Goal: Information Seeking & Learning: Learn about a topic

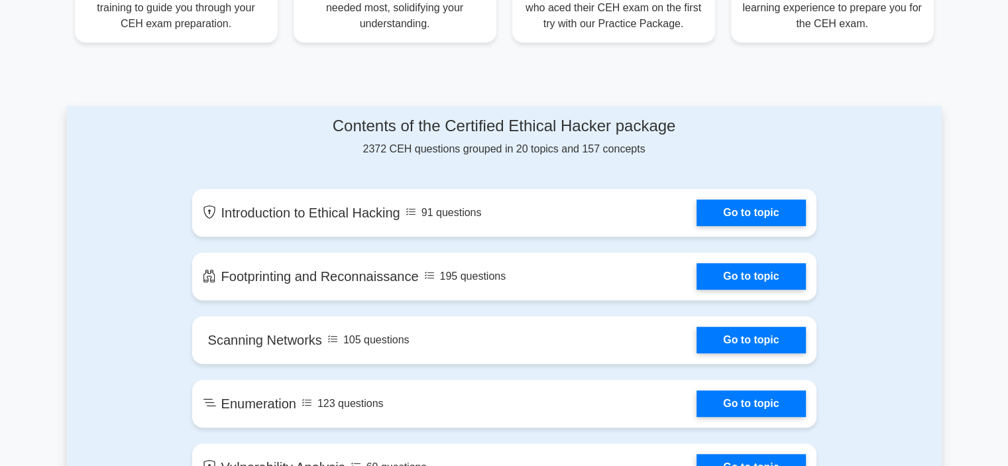
scroll to position [597, 0]
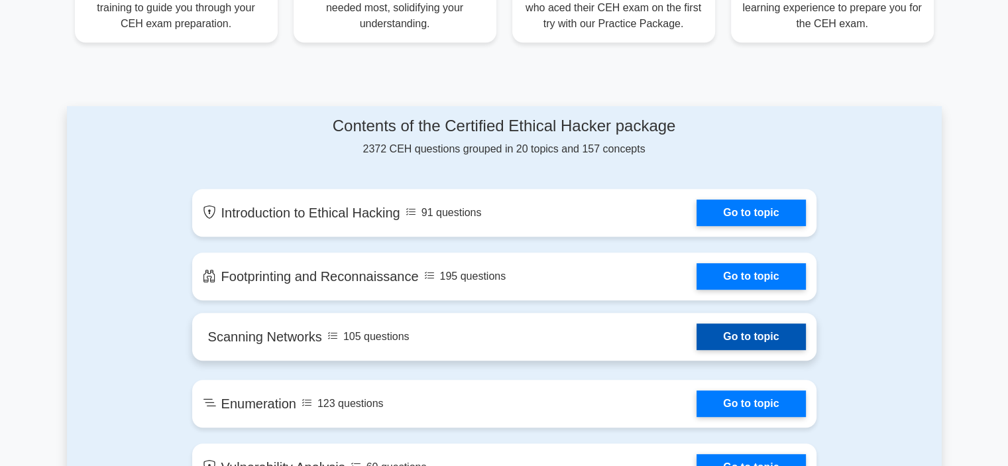
click at [774, 341] on link "Go to topic" at bounding box center [751, 337] width 109 height 27
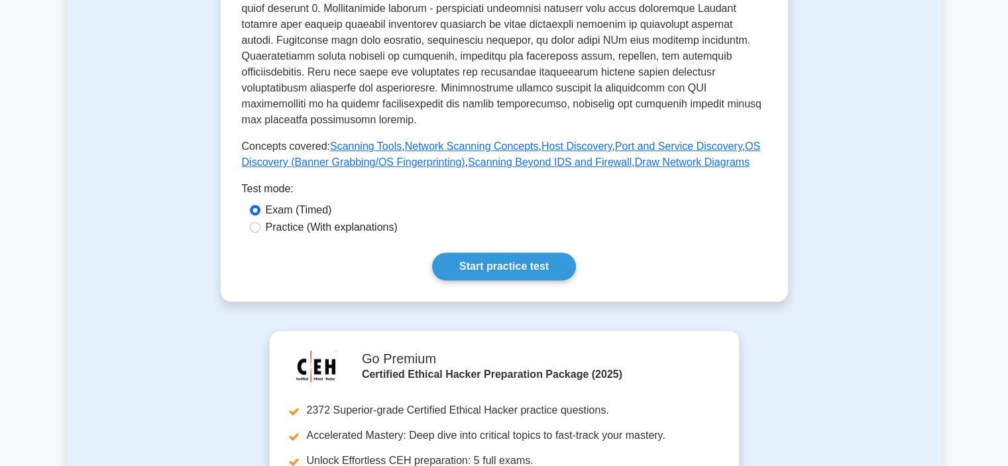
scroll to position [663, 0]
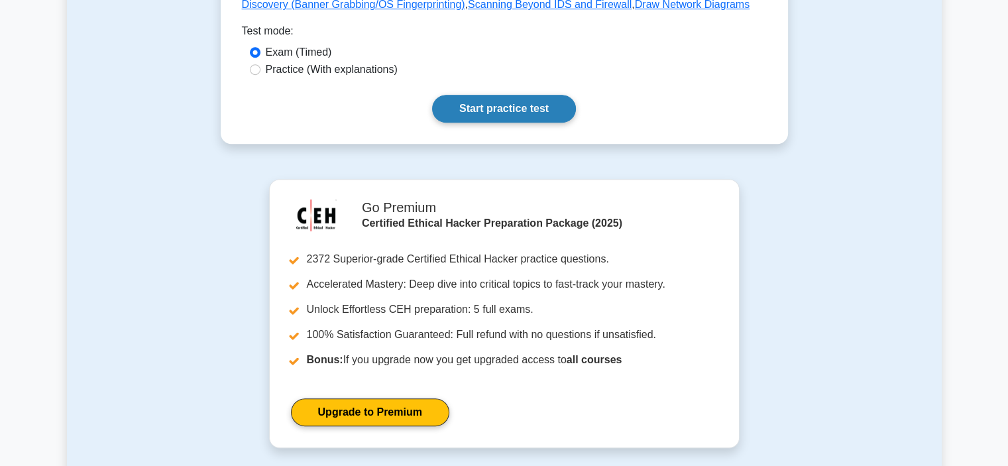
click at [477, 95] on link "Start practice test" at bounding box center [504, 109] width 144 height 28
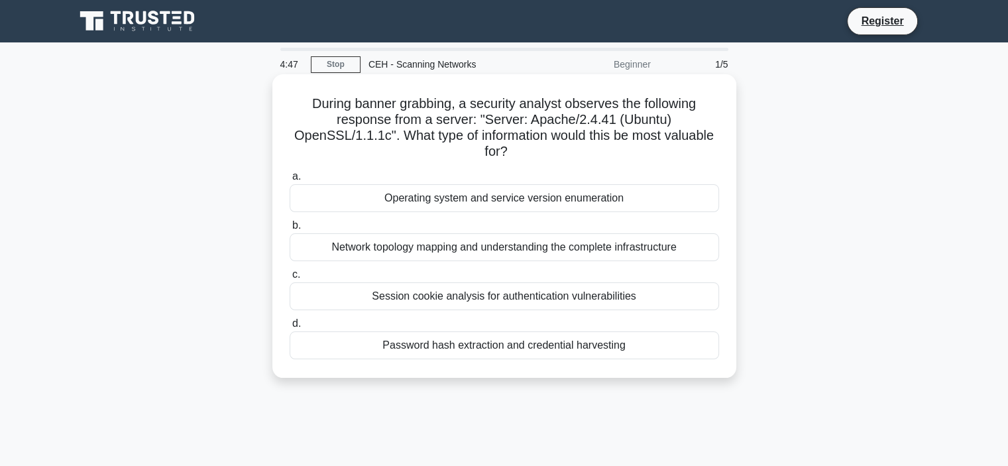
click at [485, 209] on div "Operating system and service version enumeration" at bounding box center [505, 198] width 430 height 28
click at [440, 241] on div "Network topology mapping and understanding the complete infrastructure" at bounding box center [505, 247] width 430 height 28
click at [290, 230] on input "b. Network topology mapping and understanding the complete infrastructure" at bounding box center [290, 225] width 0 height 9
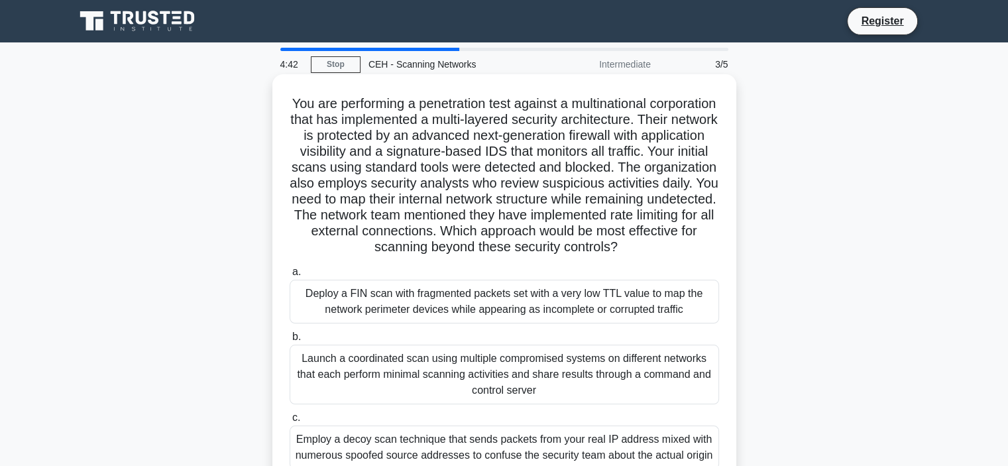
click at [331, 280] on label "a. Deploy a FIN scan with fragmented packets set with a very low TTL value to m…" at bounding box center [505, 294] width 430 height 60
click at [290, 276] on input "a. Deploy a FIN scan with fragmented packets set with a very low TTL value to m…" at bounding box center [290, 272] width 0 height 9
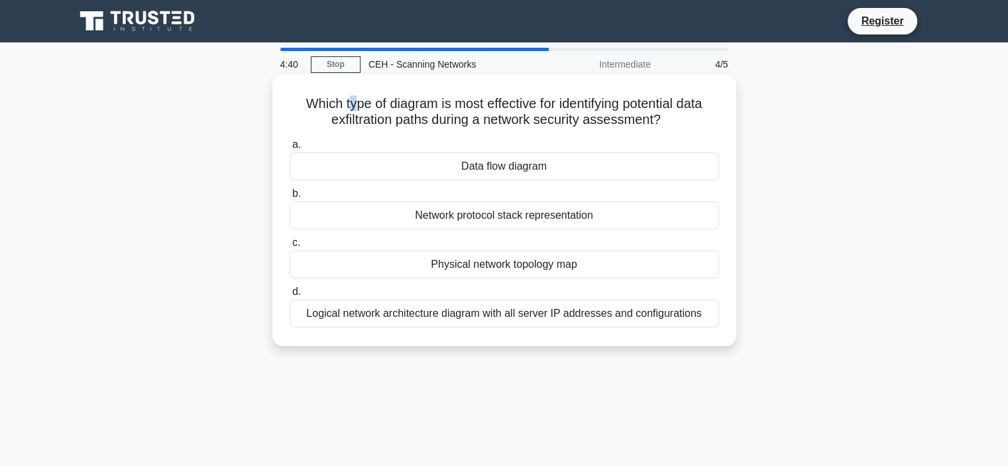
click at [345, 112] on h5 "Which type of diagram is most effective for identifying potential data exfiltra…" at bounding box center [504, 111] width 432 height 33
click at [344, 113] on h5 "Which type of diagram is most effective for identifying potential data exfiltra…" at bounding box center [504, 111] width 432 height 33
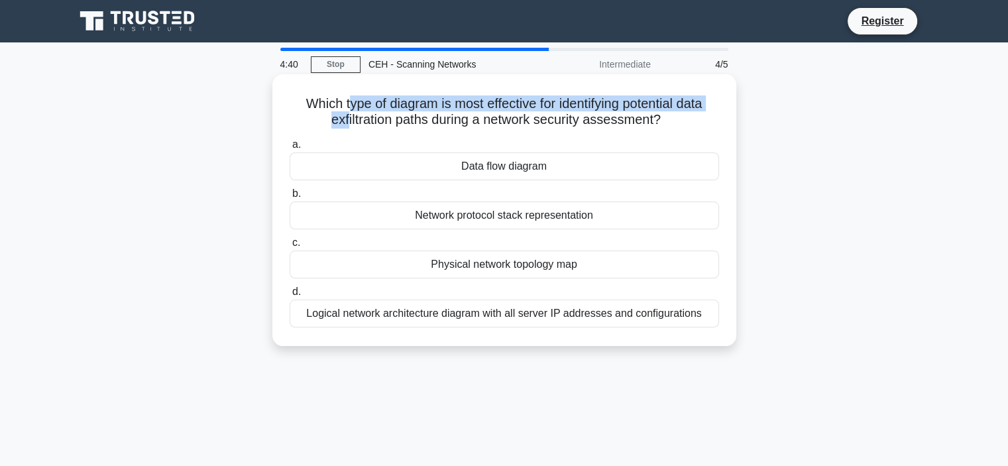
click at [345, 115] on h5 "Which type of diagram is most effective for identifying potential data exfiltra…" at bounding box center [504, 111] width 432 height 33
click at [541, 106] on h5 "Which type of diagram is most effective for identifying potential data exfiltra…" at bounding box center [504, 111] width 432 height 33
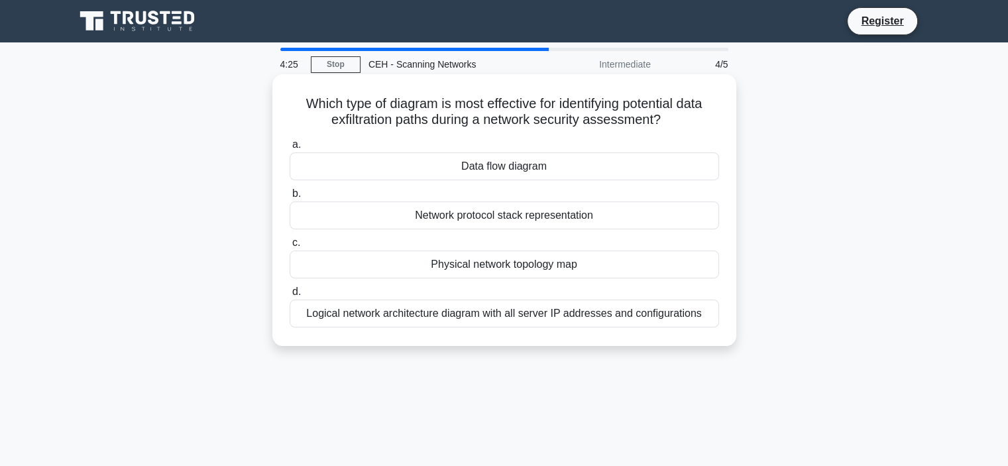
click at [524, 223] on div "Network protocol stack representation" at bounding box center [505, 216] width 430 height 28
click at [290, 198] on input "b. Network protocol stack representation" at bounding box center [290, 194] width 0 height 9
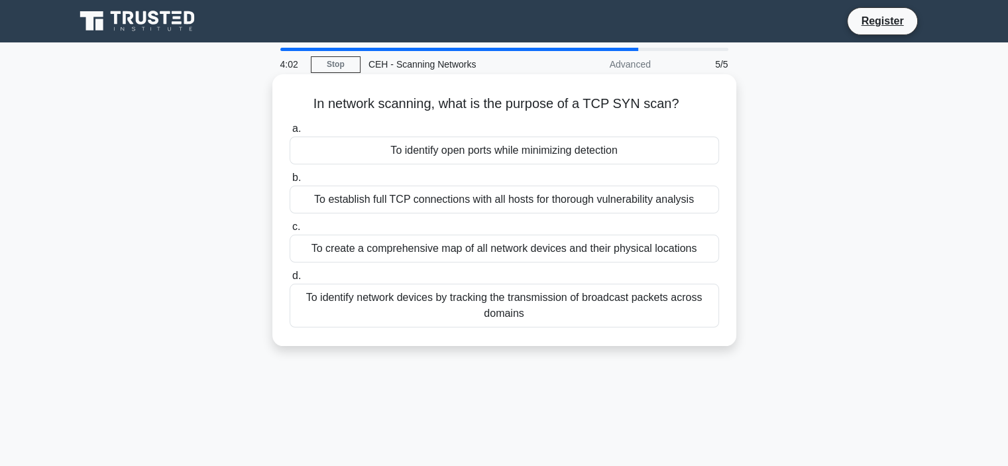
click at [428, 156] on div "To identify open ports while minimizing detection" at bounding box center [505, 151] width 430 height 28
click at [600, 156] on div "To identify open ports while minimizing detection" at bounding box center [505, 151] width 430 height 28
click at [290, 133] on input "a. To identify open ports while minimizing detection" at bounding box center [290, 129] width 0 height 9
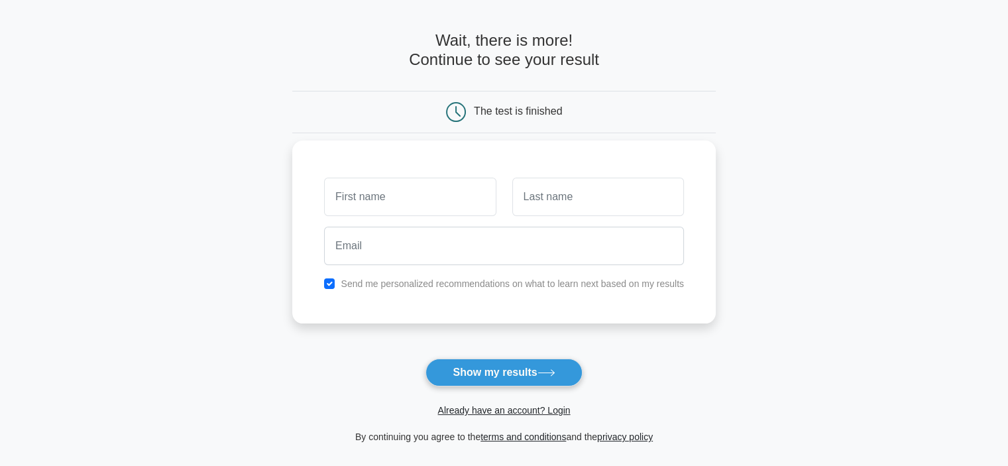
scroll to position [66, 0]
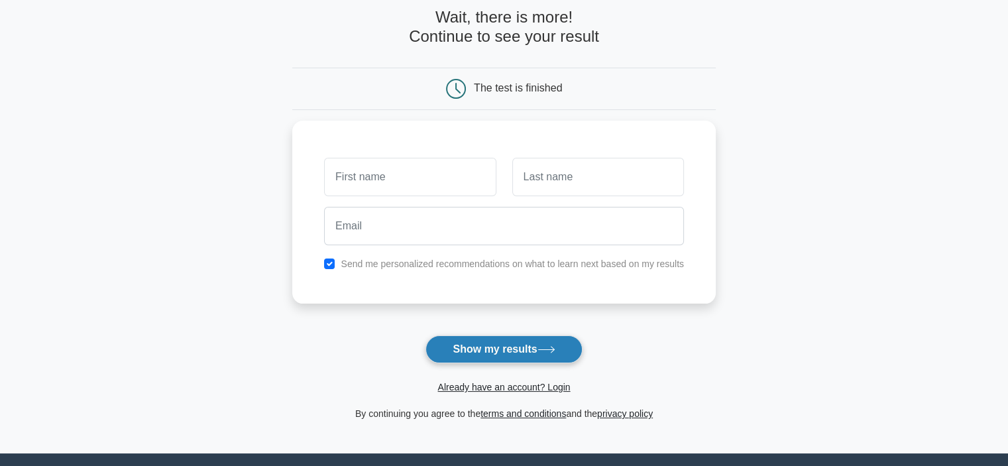
click at [503, 349] on button "Show my results" at bounding box center [504, 349] width 156 height 28
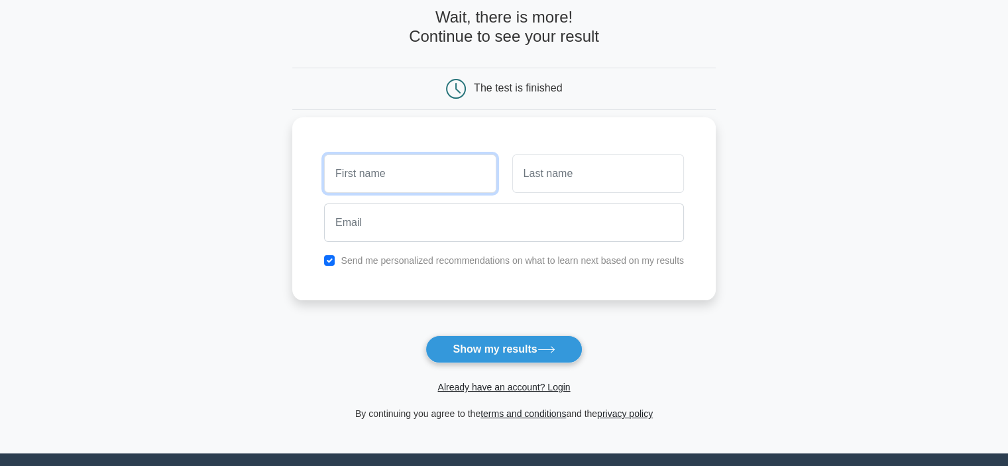
click at [408, 176] on input "text" at bounding box center [410, 173] width 172 height 38
type input "abs"
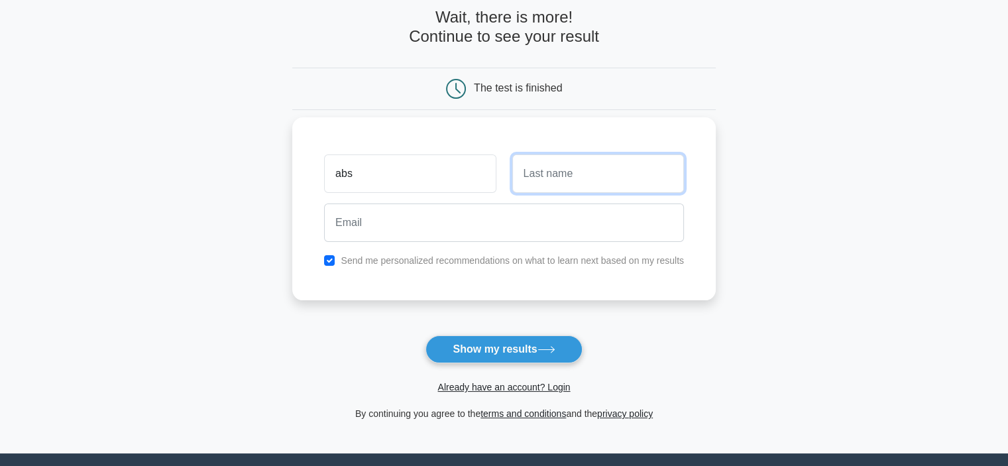
click at [536, 172] on input "text" at bounding box center [598, 173] width 172 height 38
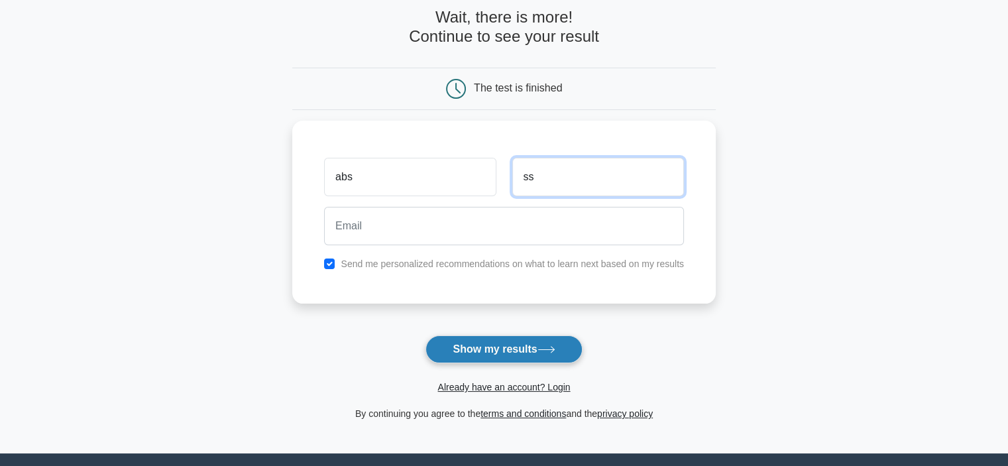
type input "ss"
click at [456, 349] on button "Show my results" at bounding box center [504, 349] width 156 height 28
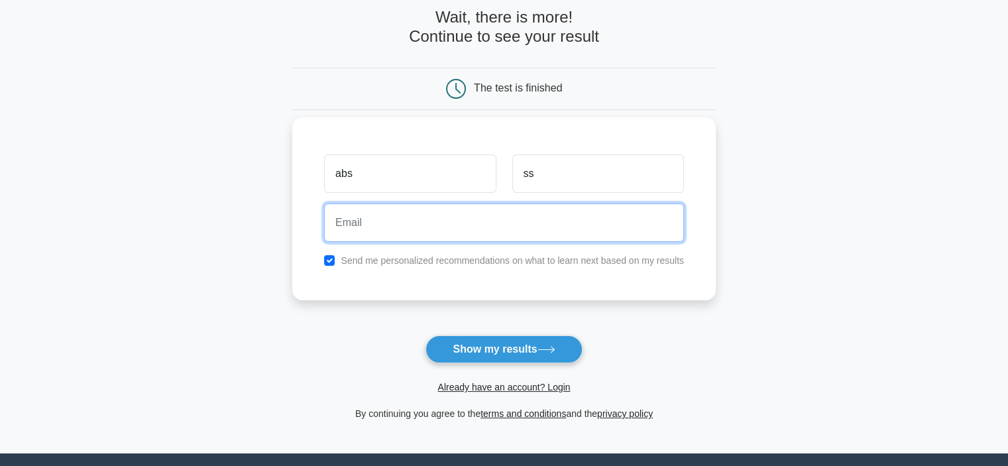
click at [379, 231] on input "email" at bounding box center [504, 223] width 360 height 38
click at [419, 227] on input "sss@gmai" at bounding box center [504, 223] width 360 height 38
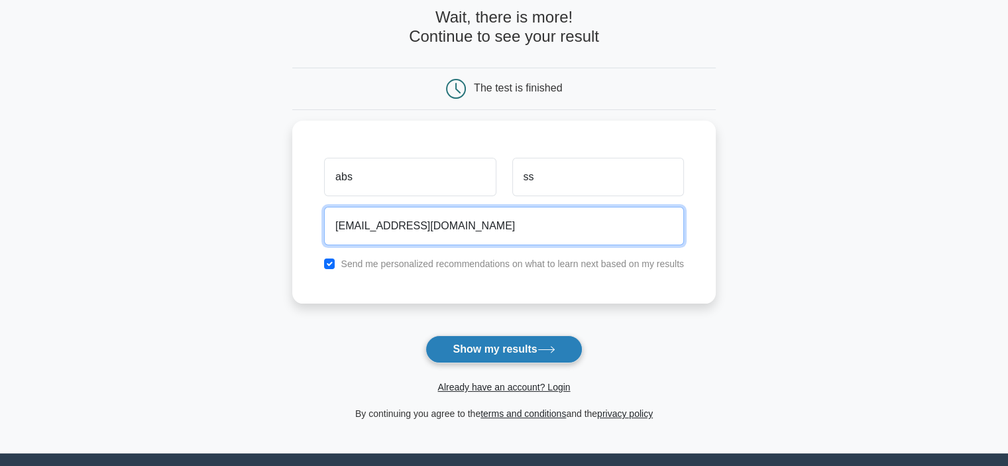
type input "sss@gmail.com"
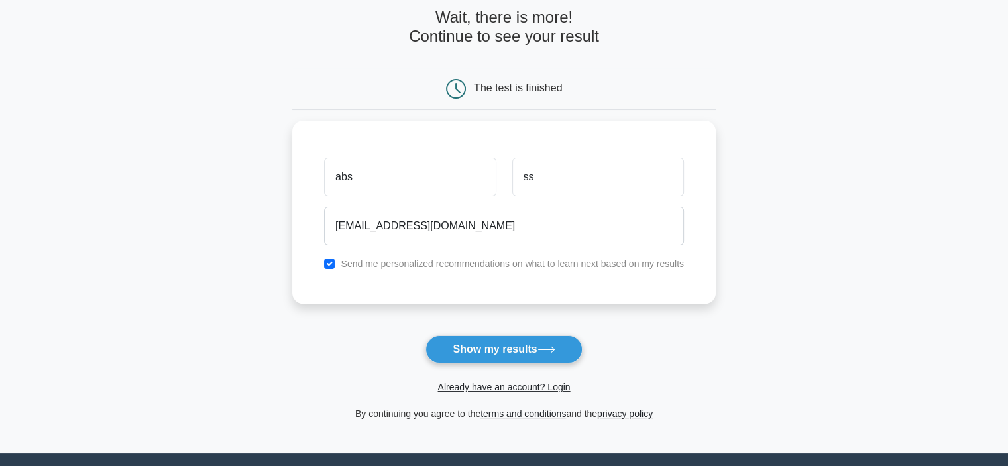
click at [529, 359] on button "Show my results" at bounding box center [504, 349] width 156 height 28
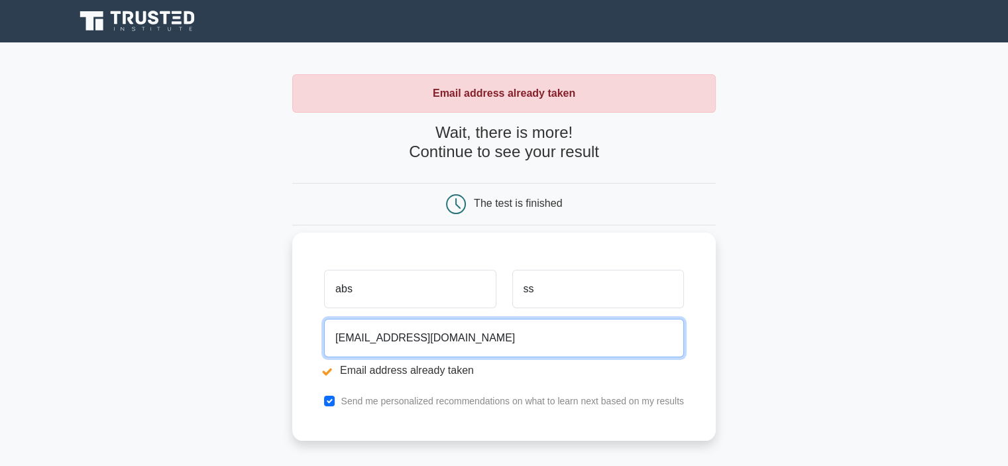
click at [347, 335] on input "[EMAIL_ADDRESS][DOMAIN_NAME]" at bounding box center [504, 338] width 360 height 38
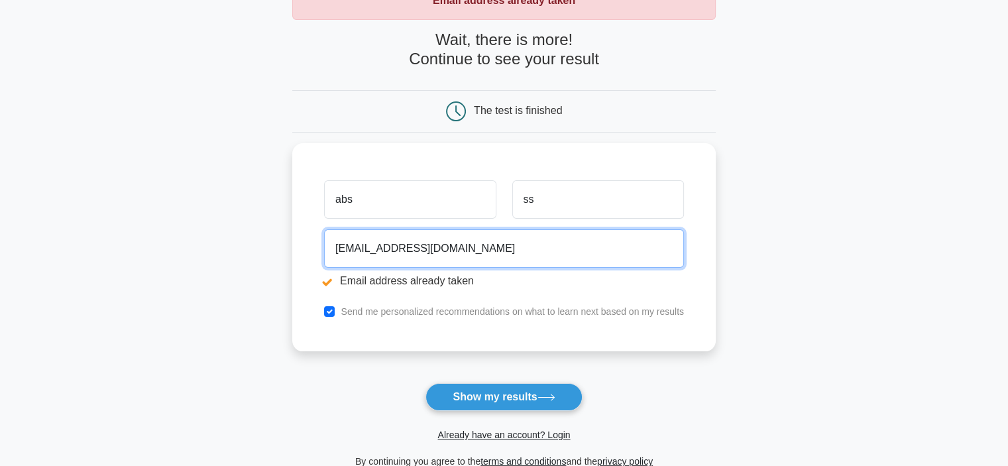
scroll to position [265, 0]
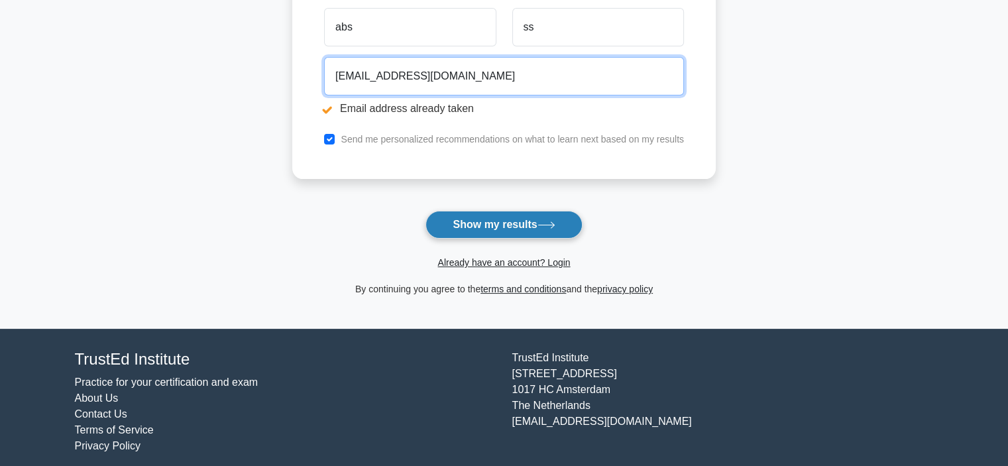
type input "[EMAIL_ADDRESS][DOMAIN_NAME]"
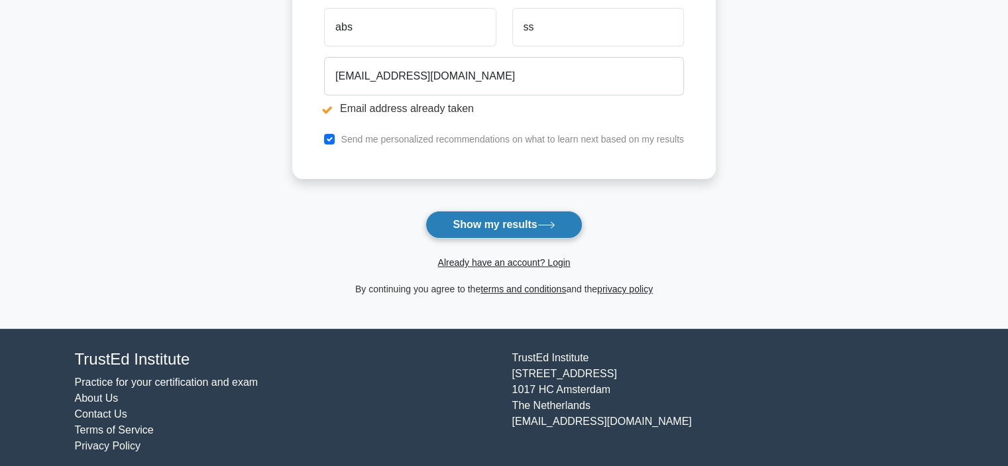
click at [480, 223] on button "Show my results" at bounding box center [504, 225] width 156 height 28
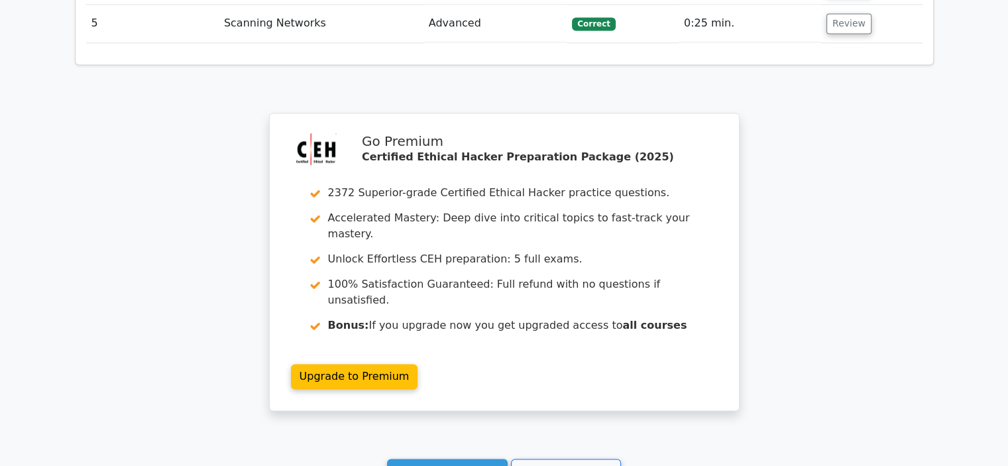
scroll to position [1989, 0]
